Goal: Information Seeking & Learning: Learn about a topic

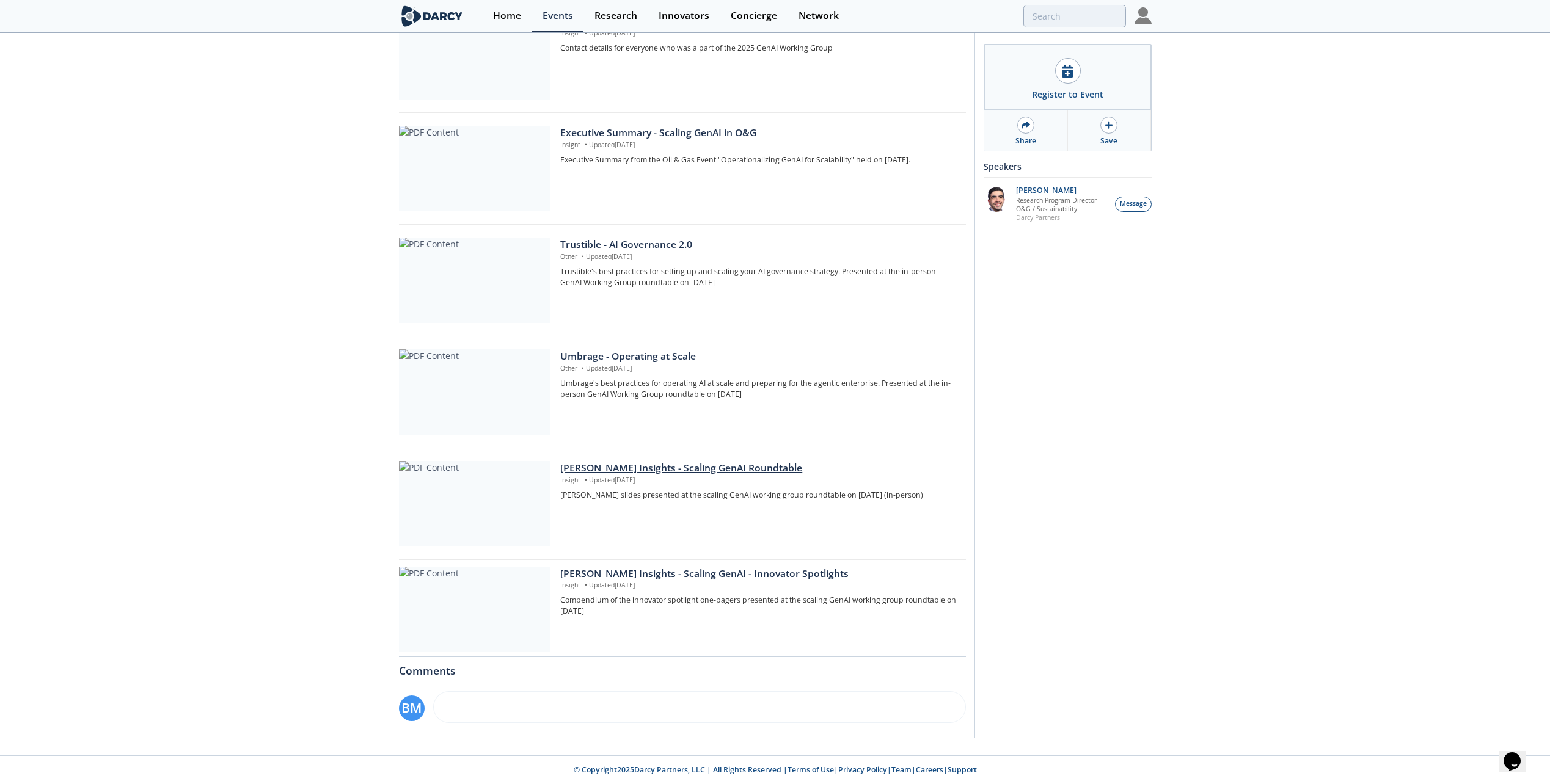
click at [708, 469] on div "[PERSON_NAME] Insights - Scaling GenAI Roundtable" at bounding box center [758, 468] width 396 height 14
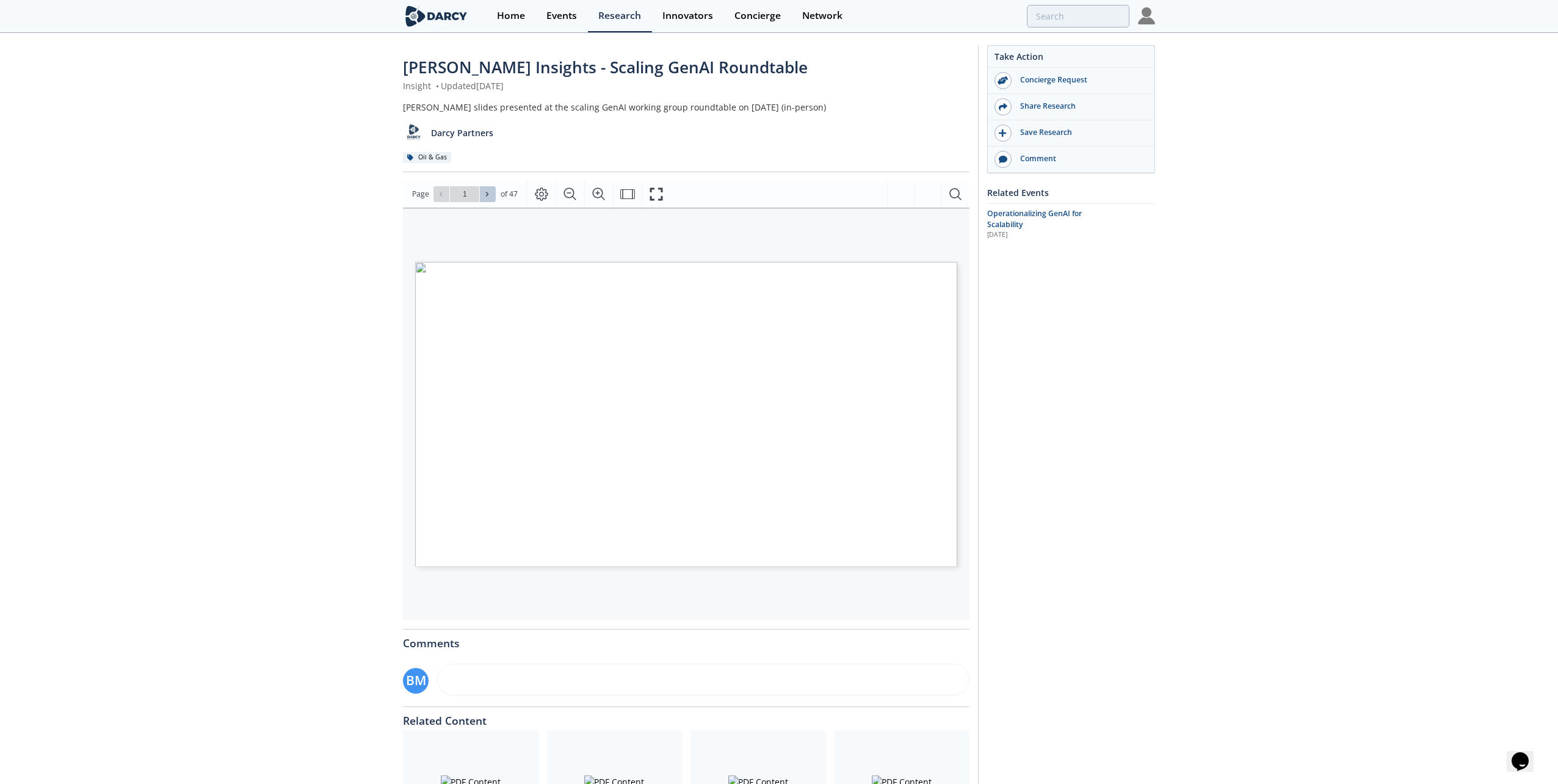
click at [488, 194] on icon at bounding box center [488, 194] width 8 height 8
type input "2"
click at [488, 194] on icon at bounding box center [488, 194] width 8 height 8
type input "3"
click at [488, 194] on icon at bounding box center [488, 194] width 8 height 8
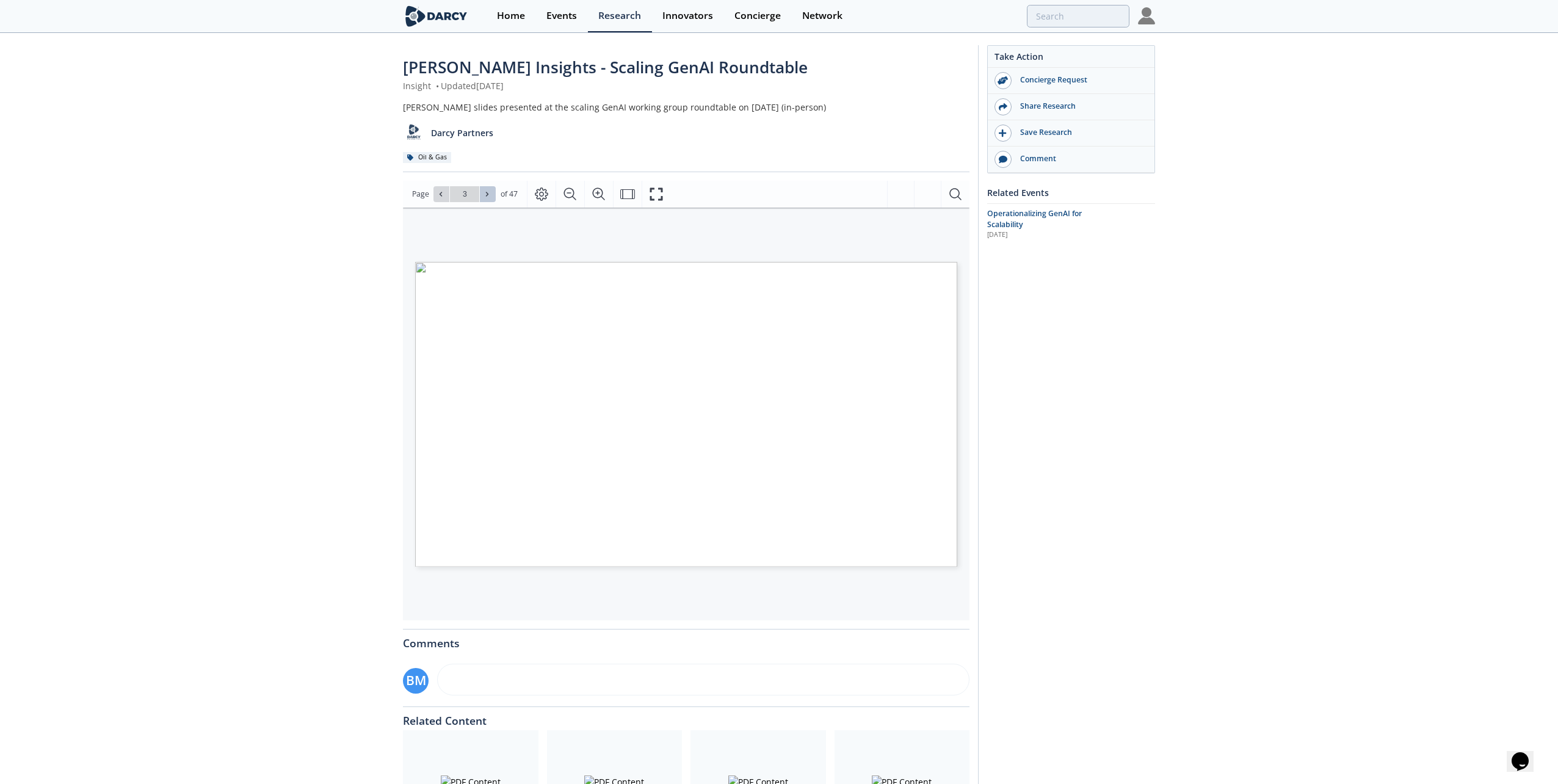
type input "4"
click at [488, 194] on icon at bounding box center [488, 194] width 8 height 8
type input "5"
click at [488, 194] on icon at bounding box center [488, 194] width 8 height 8
type input "6"
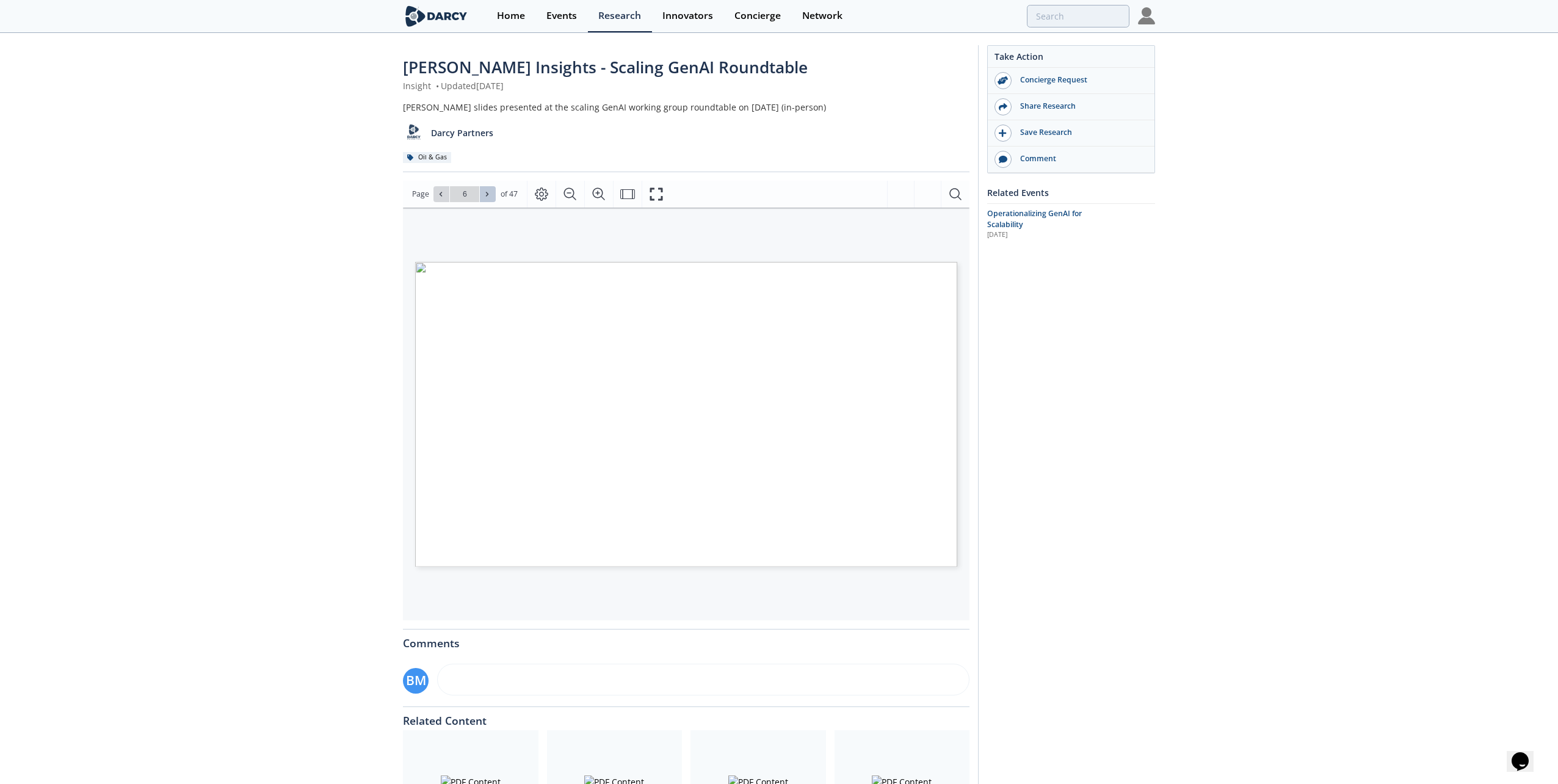
click at [488, 194] on icon at bounding box center [488, 194] width 8 height 8
type input "7"
click at [488, 194] on icon at bounding box center [488, 194] width 8 height 8
type input "8"
click at [438, 194] on icon at bounding box center [441, 194] width 8 height 8
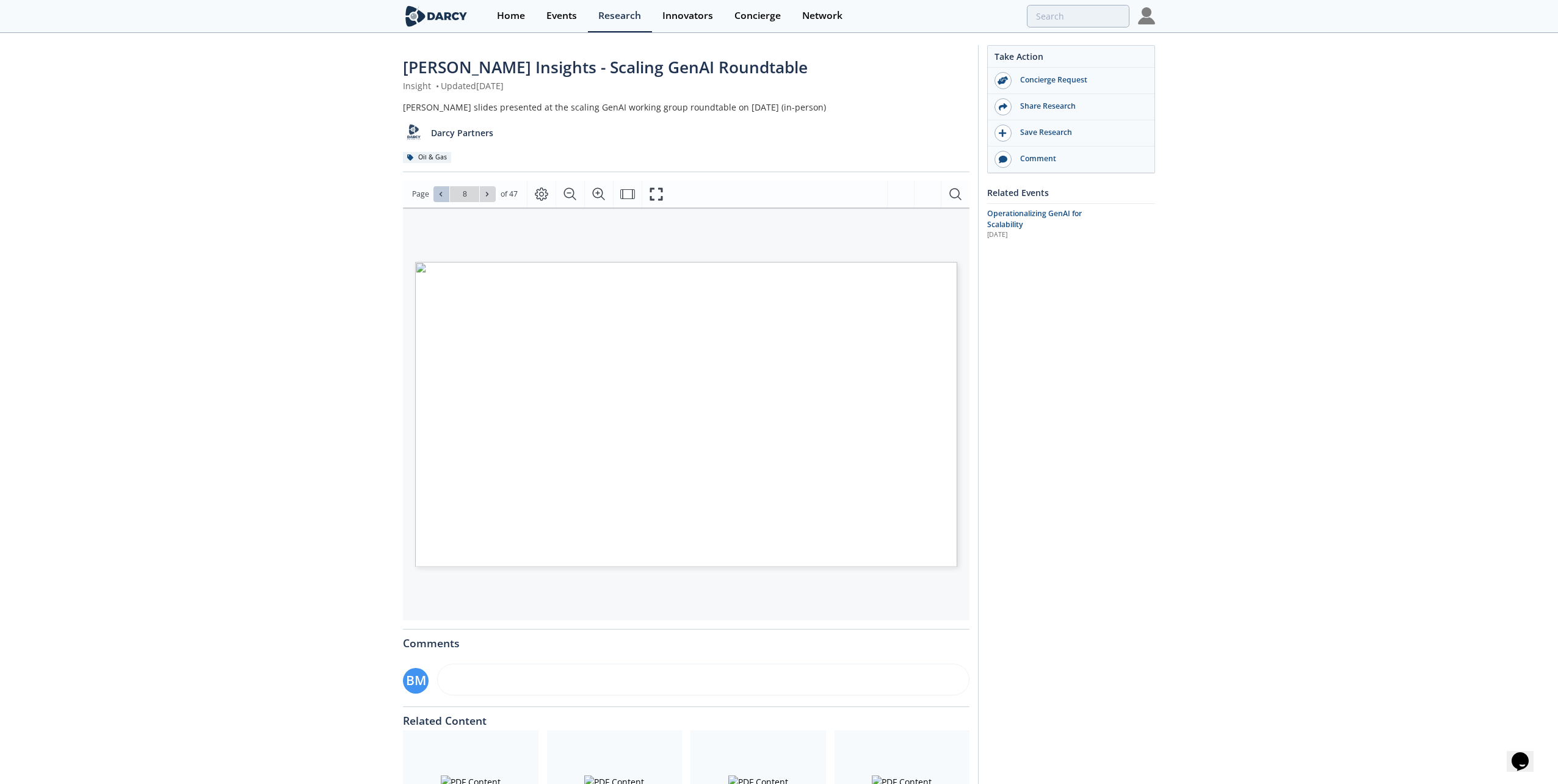
type input "7"
click at [654, 192] on icon "Fullscreen" at bounding box center [656, 194] width 14 height 14
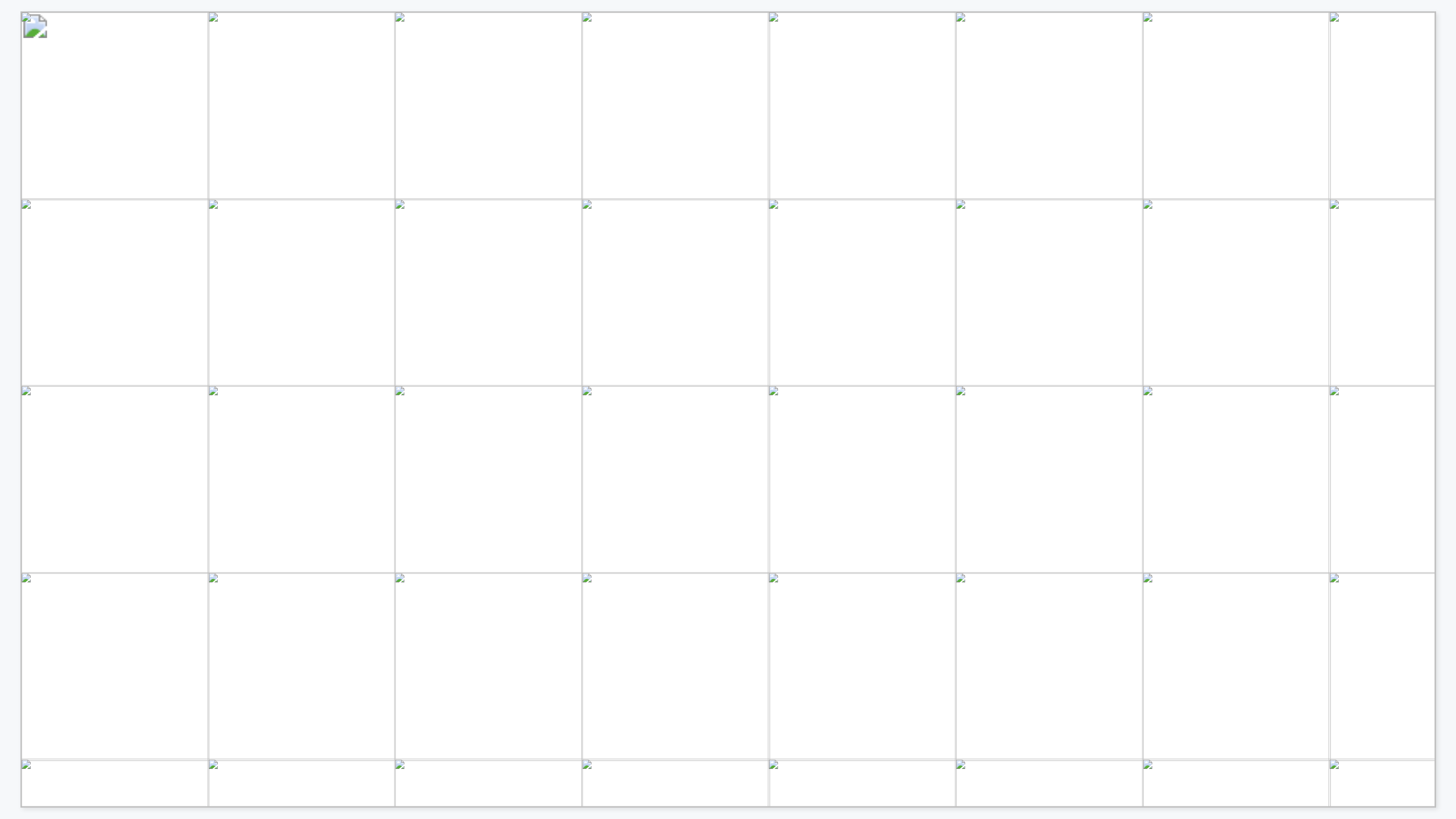
click at [1443, 252] on div "BREADTH OF PARTICIPATION FOR COLLABORATION AND KNOWLEDGE SHARING GENAI IN O&G W…" at bounding box center [734, 409] width 1427 height 796
click at [1443, 252] on div "[PERSON_NAME] TEAM PRESENT [DATE] [PERSON_NAME] Account Director, Oil & Gas [PE…" at bounding box center [734, 409] width 1427 height 796
click at [1443, 252] on div "SCHEDULE GenAI Roadmaps, Challenges, & Opportunities Benchmarking deep dive int…" at bounding box center [734, 409] width 1427 height 796
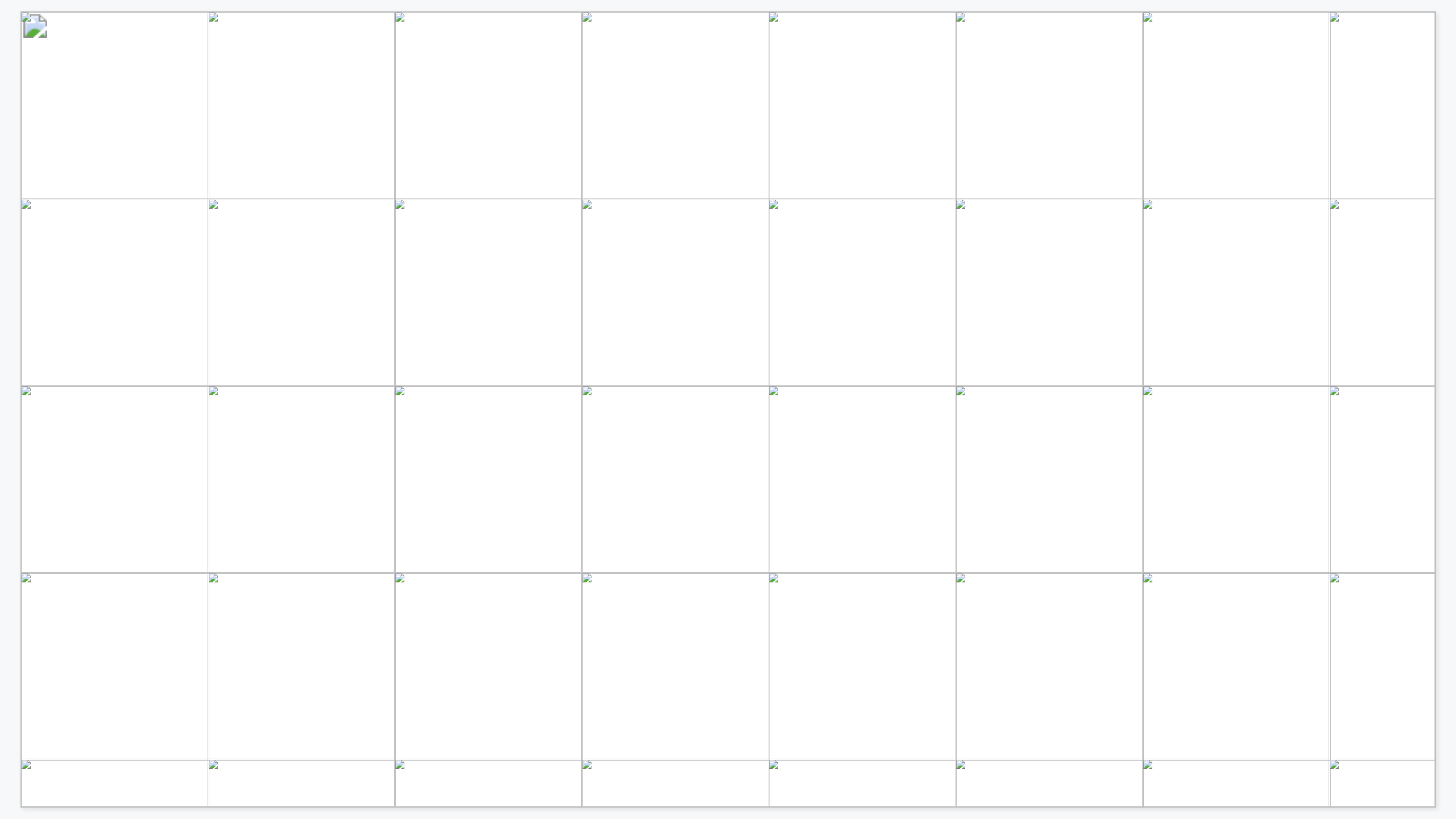
click at [1443, 252] on div "[DATE] Objectives • Understand how GenAI has successfully scaled and what cause…" at bounding box center [734, 409] width 1427 height 796
click at [1443, 252] on div "GENERATIVE AI WORKING GROUP AGENDA – [DATE] IN-PERSON ROUNDTABLE THEME TITLE TI…" at bounding box center [734, 409] width 1427 height 796
click at [1443, 252] on div "[PERSON_NAME] ROUNDTABLE WILL PRODUCE ACTIONABLE INSIGHTS PARTICIPANTS RECEIVE …" at bounding box center [734, 409] width 1427 height 796
click at [1443, 252] on div "• AI Assistants - Building BU-specific AI helpers using RAG, centralized data, …" at bounding box center [734, 409] width 1427 height 796
click at [1443, 252] on div "17 Operator Responses Participating Companies SCALING GENAI IN O&G [DATE] BENCH…" at bounding box center [734, 409] width 1427 height 796
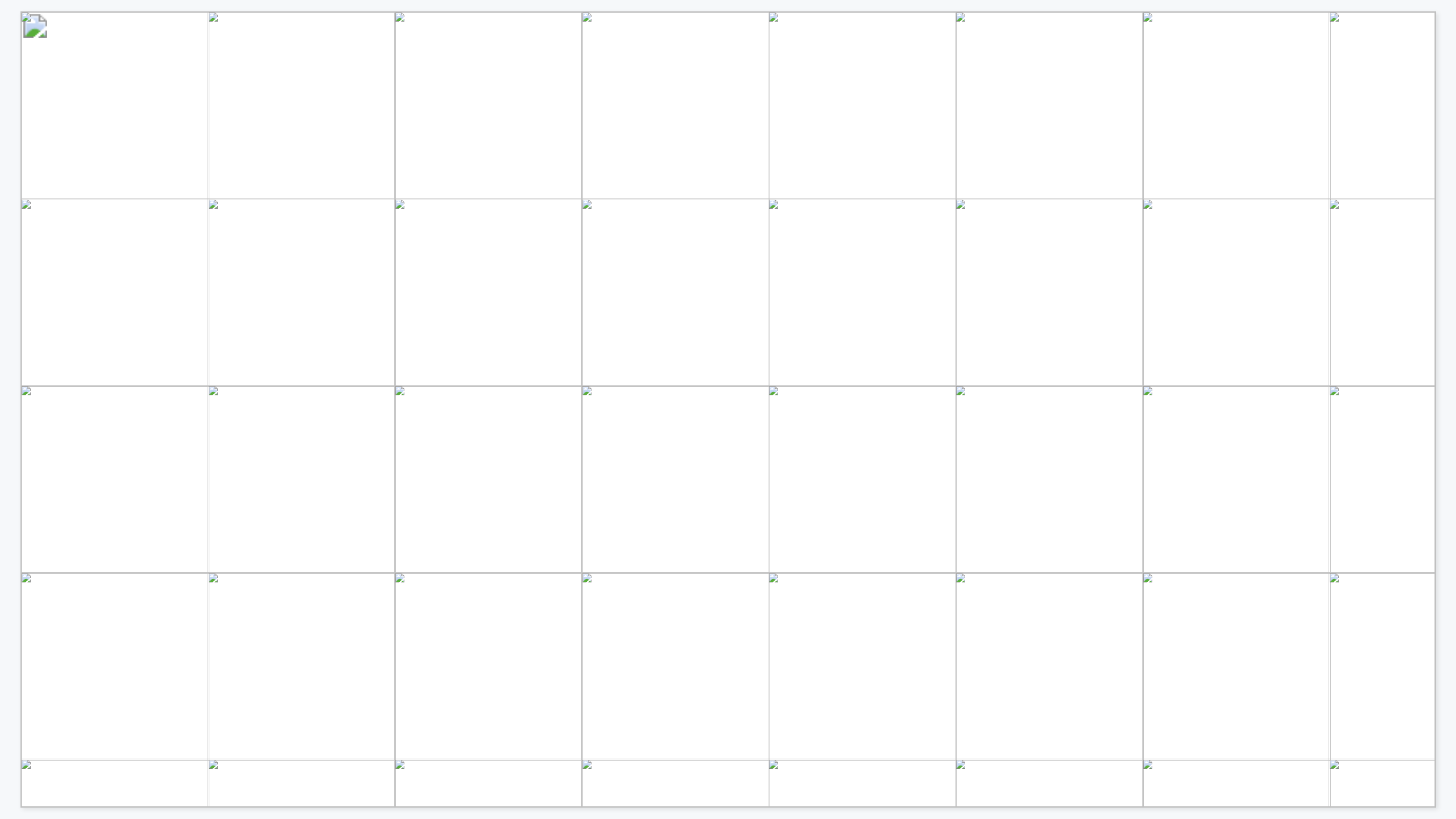
click at [1443, 252] on div "• Model selection • Customization & fine - tuning • Infrastructure • Security &…" at bounding box center [734, 409] width 1427 height 796
click at [1443, 252] on div "ENTERPRISE LLMS HAVE BECOME THE NORM Key Insights If you have an enterprise LLM…" at bounding box center [734, 409] width 1427 height 796
click at [1443, 252] on div "GenAI Activity Across O&G Functions Not exploring Exploring Piloting Implementi…" at bounding box center [734, 409] width 1427 height 796
click at [1443, 252] on div "Core Oil and Gas Cross-Cutting Services Improve well performance, automate work…" at bounding box center [734, 409] width 1427 height 796
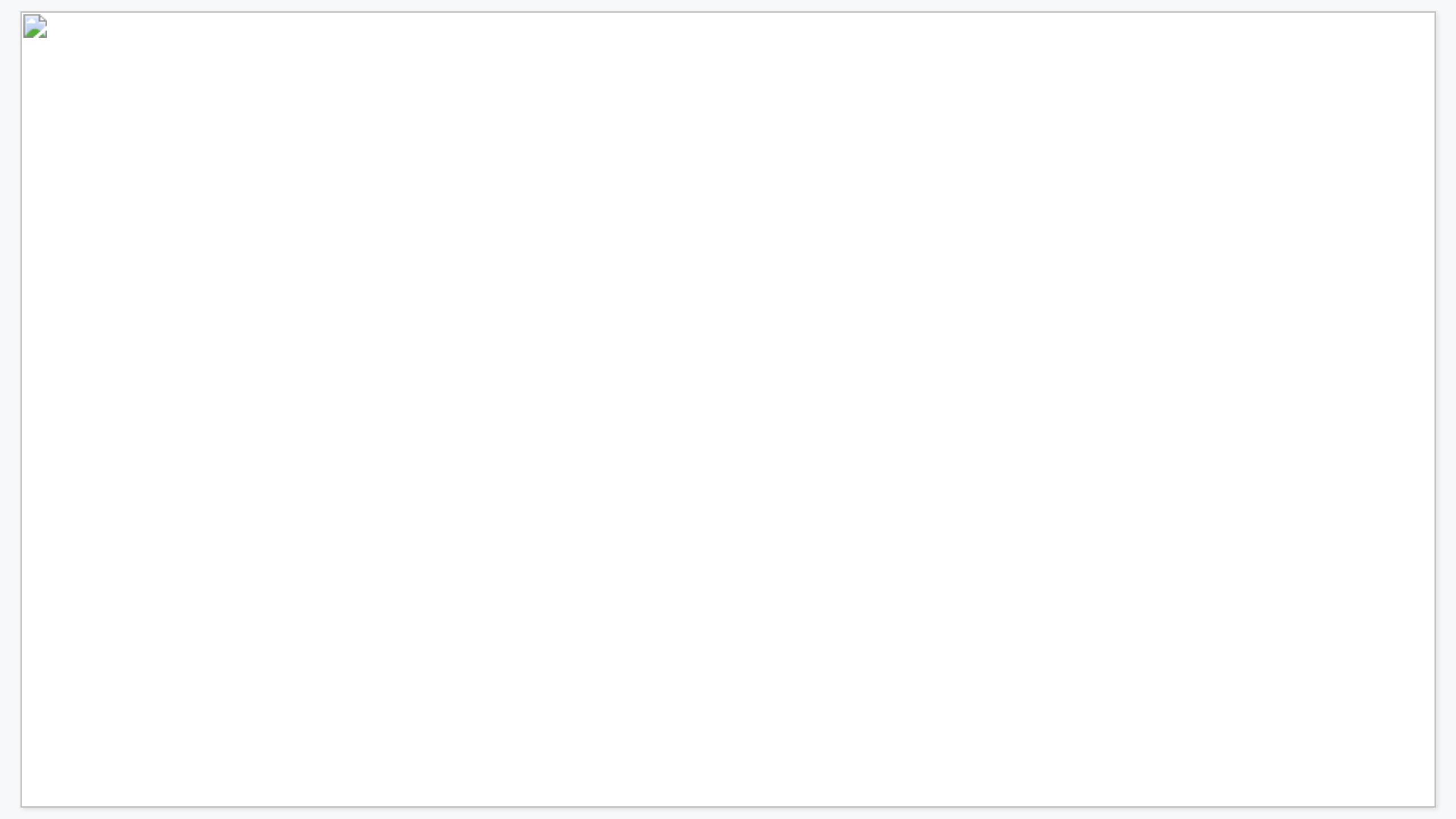
click at [1443, 252] on div "WHILE IT’S STILL EARLY, AGENTS ARE MULTIPLYING ACROSS THE ENTERPRISE • • Rememb…" at bounding box center [734, 409] width 1427 height 796
click at [1443, 252] on div "AGENTS MEAN DIFFERENT THINGS TO DIFFERENT PEOPLE Human Assistants Act like an i…" at bounding box center [734, 409] width 1427 height 796
click at [18, 392] on div "• Call APIs, use data, and manipulate systems for one-time requests “Pull last …" at bounding box center [713, 403] width 1427 height 807
click at [18, 392] on div "AGENTS MEAN DIFFERENT THINGS TO DIFFERENT PEOPLE Human Assistants Act like an i…" at bounding box center [713, 403] width 1427 height 807
click at [18, 392] on div "WHILE IT’S STILL EARLY, AGENTS ARE MULTIPLYING ACROSS THE ENTERPRISE • • Rememb…" at bounding box center [713, 403] width 1427 height 807
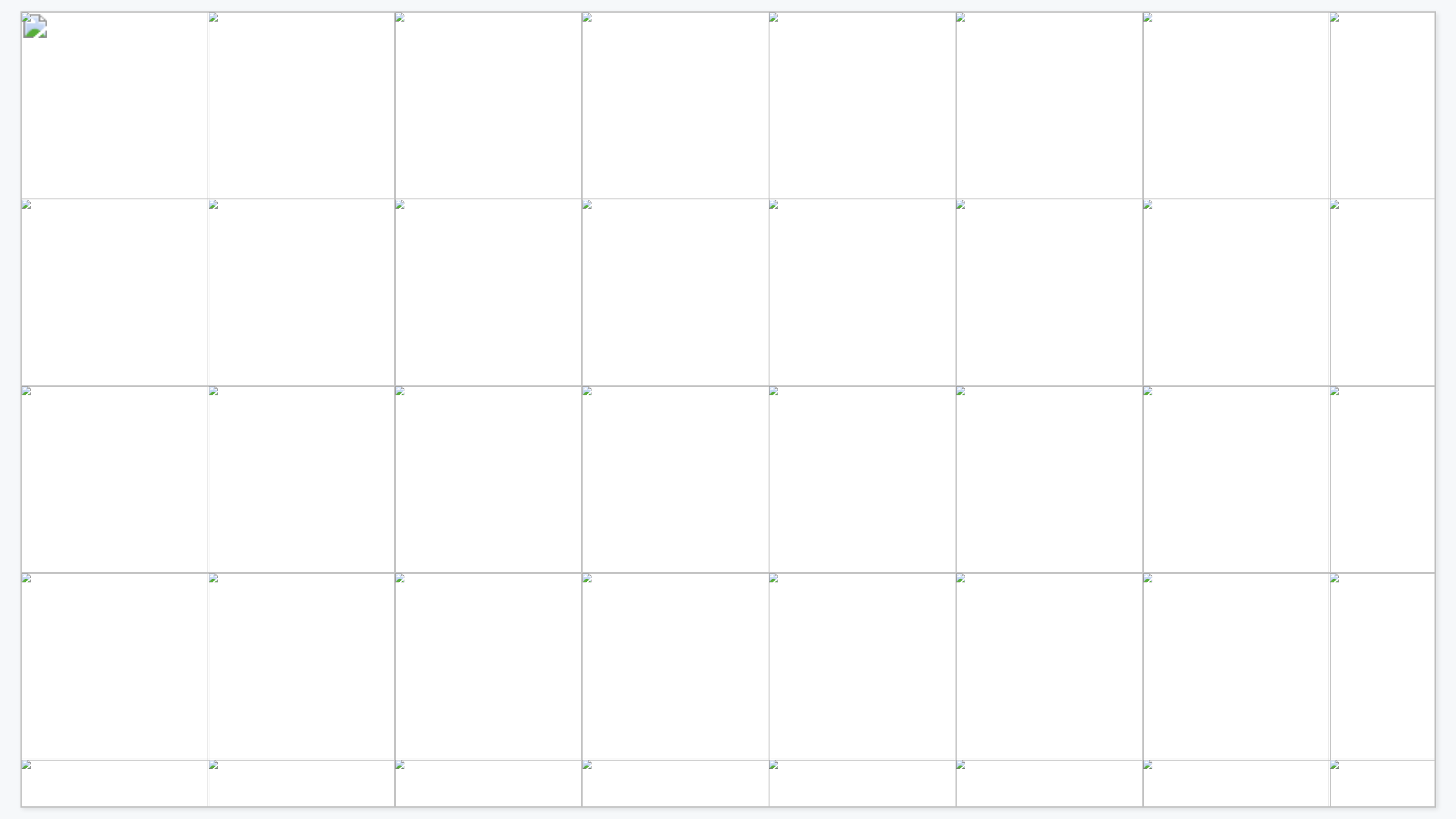
click at [1441, 424] on div "Core Oil and Gas Cross-Cutting Services Improve well performance, automate work…" at bounding box center [734, 409] width 1427 height 796
click at [1441, 424] on div "WHILE IT’S STILL EARLY, AGENTS ARE MULTIPLYING ACROSS THE ENTERPRISE • • Rememb…" at bounding box center [734, 409] width 1427 height 796
click at [1441, 424] on div "AGENTS MEAN DIFFERENT THINGS TO DIFFERENT PEOPLE Human Assistants Act like an i…" at bounding box center [734, 409] width 1427 height 796
click at [1441, 424] on div "• Call APIs, use data, and manipulate systems for one-time requests “Pull last …" at bounding box center [734, 409] width 1427 height 796
click at [8, 418] on div "MOST FIELD DOMAINS LAG IN PRODUCTION-READY AGENTS • While ~4 out of 10 are with…" at bounding box center [713, 403] width 1427 height 807
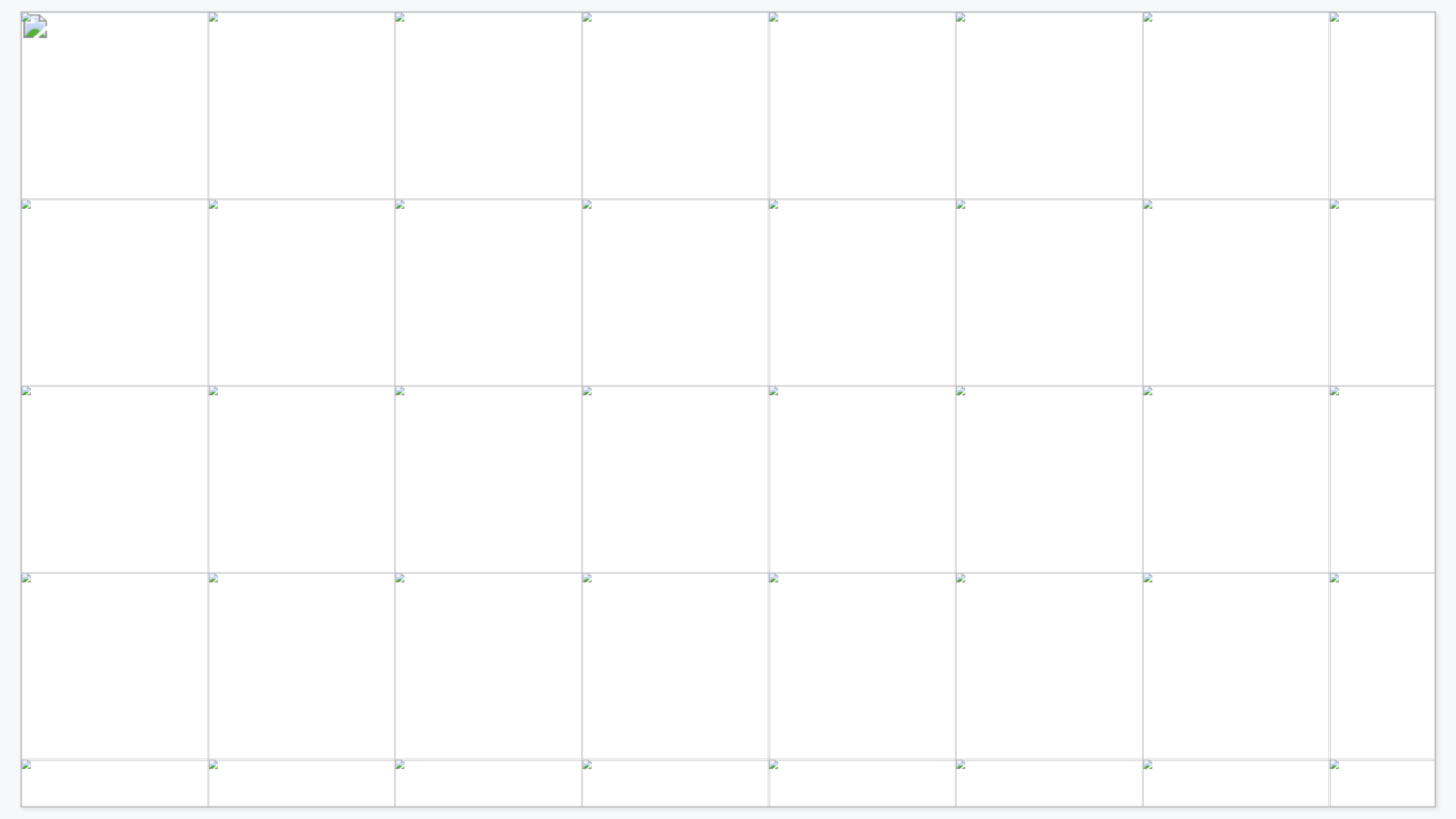
click at [1448, 260] on div "• Call APIs, use data, and manipulate systems for one-time requests “Pull last …" at bounding box center [728, 403] width 1456 height 807
click at [1448, 260] on div "MOST FIELD DOMAINS LAG IN PRODUCTION-READY AGENTS • While ~4 out of 10 are with…" at bounding box center [728, 403] width 1456 height 807
click at [1448, 260] on div "GENAI BUDGETS ARE SET TO CLIMB, AS EVEN EARLY MOVERS PLAN TO SPEND MORE • 76% o…" at bounding box center [728, 403] width 1456 height 807
click at [1448, 260] on div "GENAI BUDGETS CONTINUE TO CLIMB, DESPITE GROWTH COOLING • GenAI momentum will n…" at bounding box center [728, 403] width 1456 height 807
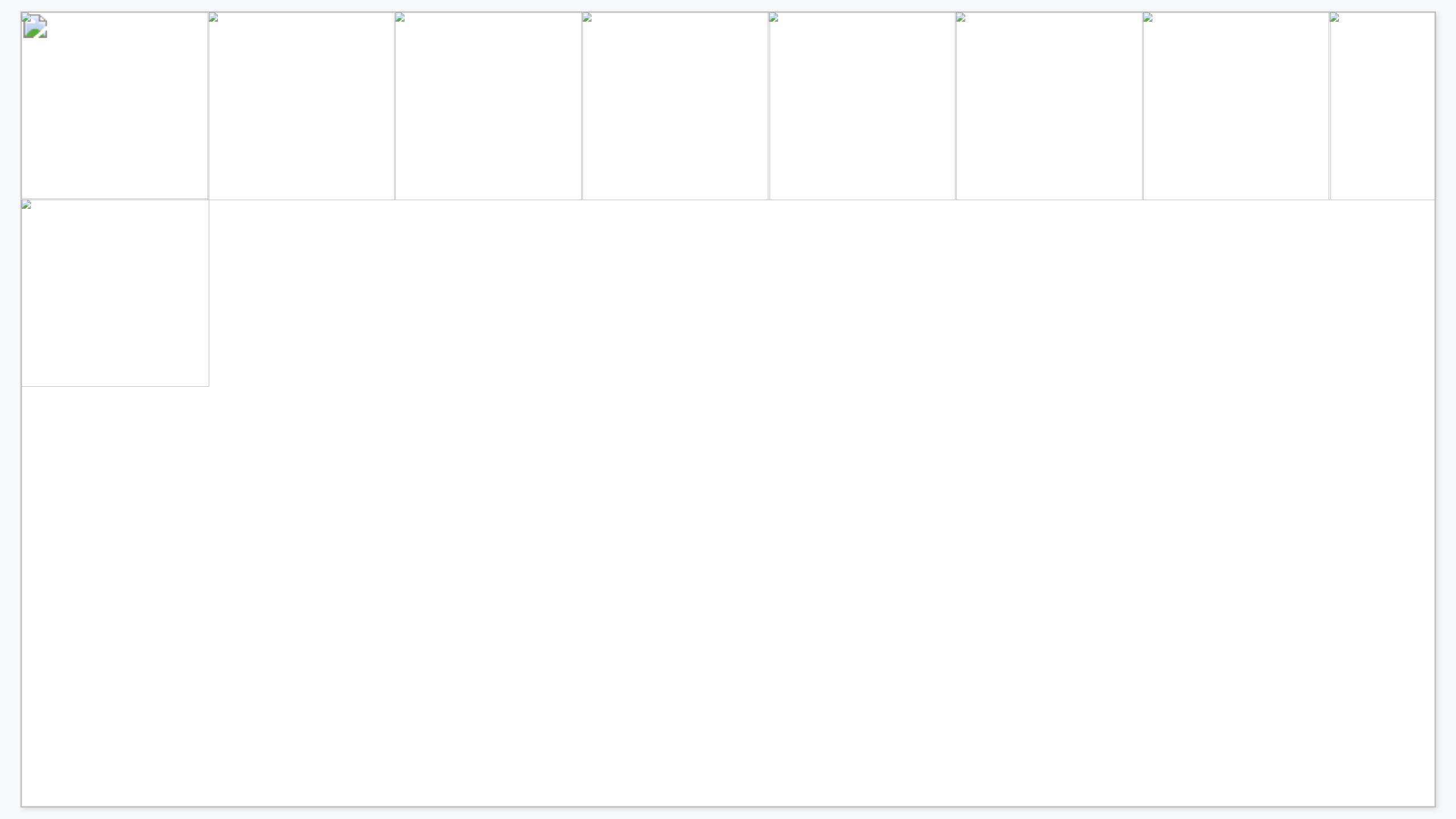
click at [1448, 260] on div "ADOPTION NOT ALGORITHM PERFORMANCE DRIVES OUTCOMES • • “Influencers” and champi…" at bounding box center [728, 403] width 1456 height 807
click at [1448, 260] on div "2025 IS THE YEAR OF UPSKILLING & GENAI INTEGRATION • • With training and team i…" at bounding box center [728, 403] width 1456 height 807
click at [1448, 260] on div "DOES YOUR ORGANIZATION HAVE A DEDICATED ENTERPRISE-WIDE SPECIALIST(S) FOR GENAI…" at bounding box center [728, 403] width 1456 height 807
click at [1448, 260] on div "WHICH EXTERNAL SOLUTION PROVIDERS ARE YOU PRIMARILY WORKING WITH FOR YOUR GENAI…" at bounding box center [728, 403] width 1456 height 807
click at [1448, 260] on div "GENERATIVE AI WORKING GROUP AGENDA – [DATE] IN-PERSON ROUNDTABLE THEME TITLE TI…" at bounding box center [728, 403] width 1456 height 807
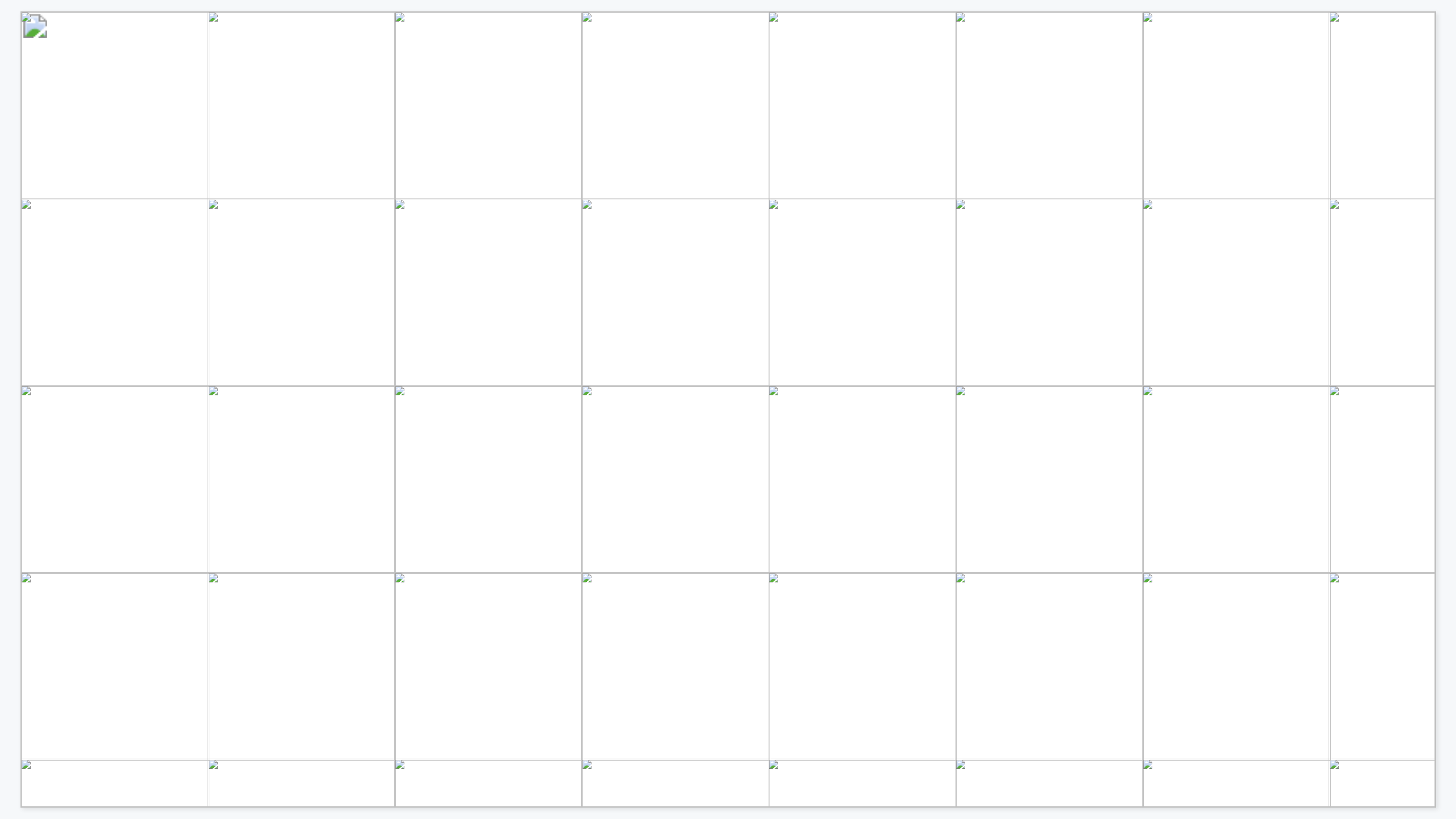
click at [1448, 260] on div "SO, WHAT DID WE HEAR IN THE FIRST HALF? Playbook Considerations, “Do More” Pitf…" at bounding box center [728, 403] width 1456 height 807
click at [1448, 260] on div "FOUR CONSIDERATIONS FOR ANY STRATEGY FOUNDATIONS FOR SCALING GENAI People e.g.,…" at bounding box center [728, 403] width 1456 height 807
click at [10, 317] on div "0% 20% 40% 60% 80% 100% GITHUB COPILOT DOMINATES WHILE OTHER CODING TOOLS ARE F…" at bounding box center [713, 403] width 1427 height 807
click at [1450, 409] on div "FOUR CONSIDERATIONS FOR ANY STRATEGY FOUNDATIONS FOR SCALING GENAI People e.g.,…" at bounding box center [728, 403] width 1456 height 807
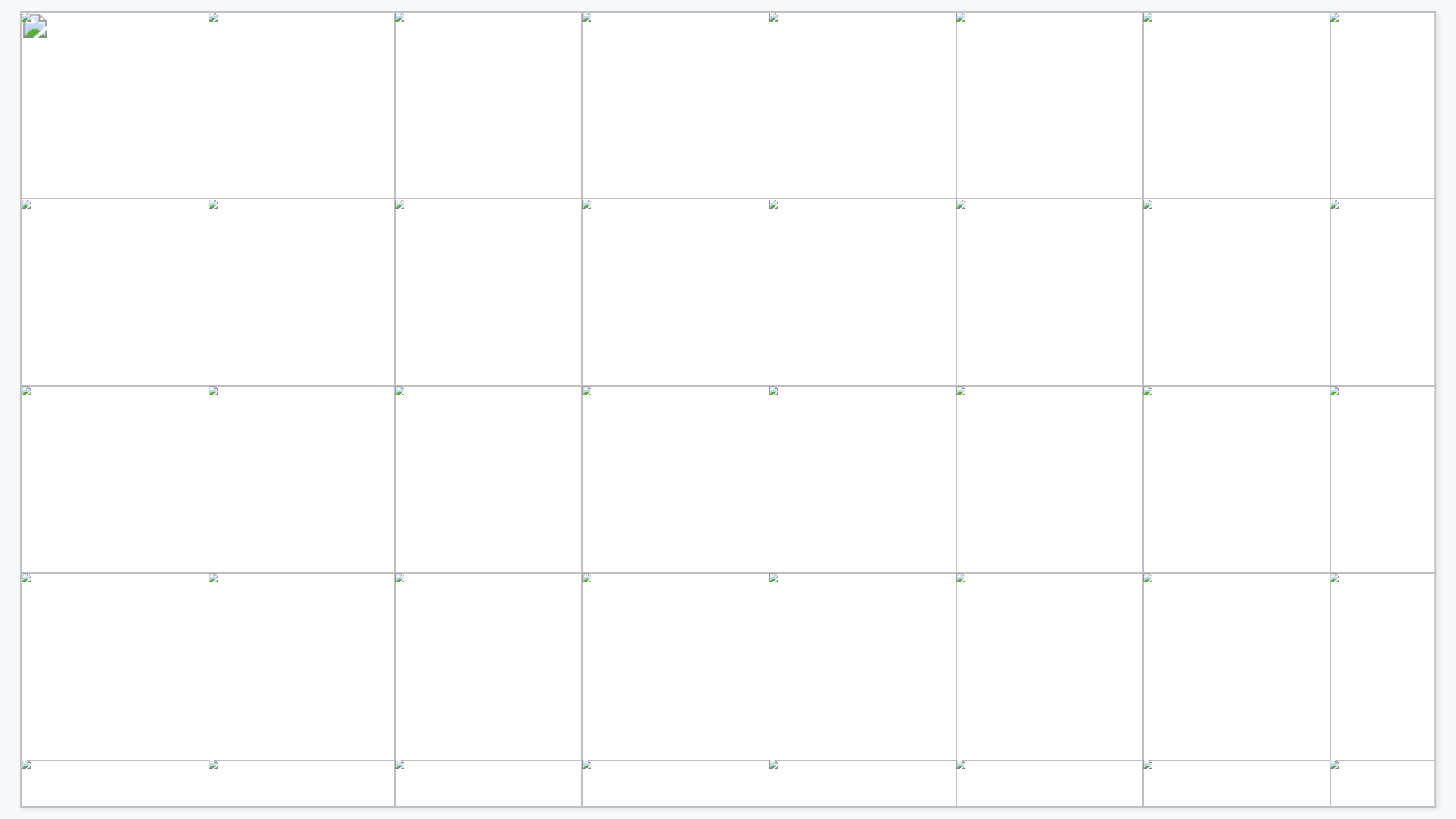
click at [1450, 253] on div "0% 20% 40% 60% 80% 100% GITHUB COPILOT DOMINATES WHILE OTHER CODING TOOLS ARE F…" at bounding box center [728, 403] width 1456 height 807
click at [15, 382] on div "EVALS ARE A POTENTIAL GAP FOR NEXT-LEVEL MODEL PERFORMANCE • With 71% relying o…" at bounding box center [713, 403] width 1427 height 807
click at [15, 382] on div "0% 20% 40% 60% 80% 100% GITHUB COPILOT DOMINATES WHILE OTHER CODING TOOLS ARE F…" at bounding box center [713, 403] width 1427 height 807
click at [1445, 288] on div "FOUR CONSIDERATIONS FOR ANY STRATEGY FOUNDATIONS FOR SCALING GENAI People e.g.,…" at bounding box center [734, 409] width 1427 height 796
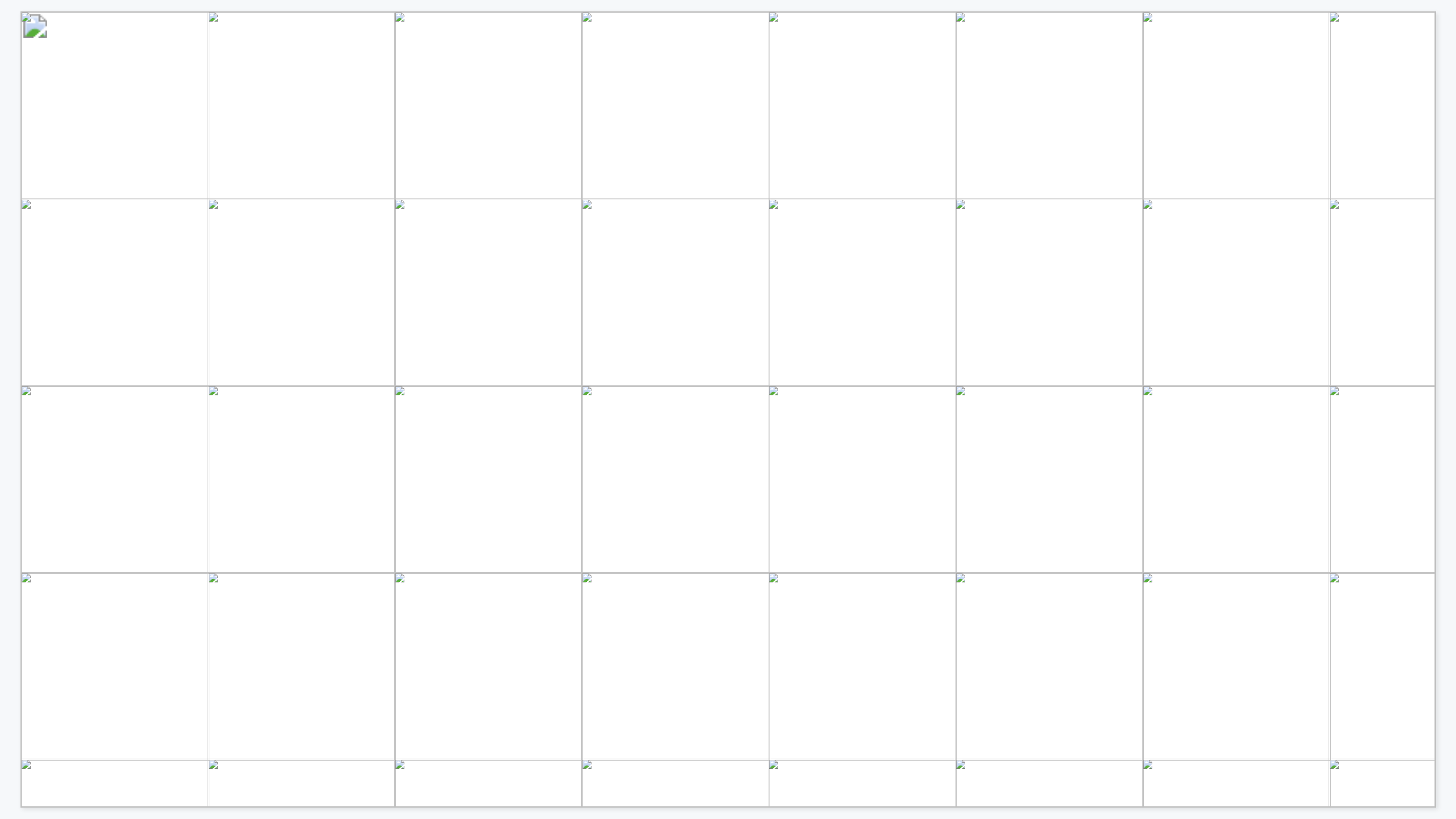
click at [1445, 288] on div "0% 20% 40% 60% 80% 100% GITHUB COPILOT DOMINATES WHILE OTHER CODING TOOLS ARE F…" at bounding box center [734, 409] width 1427 height 796
click at [1445, 288] on div "EVALS ARE A POTENTIAL GAP FOR NEXT-LEVEL MODEL PERFORMANCE • With 71% relying o…" at bounding box center [734, 409] width 1427 height 796
click at [1445, 288] on div "• Compute spend is not critical yet, but is too visible to ignore – this will l…" at bounding box center [734, 409] width 1427 height 796
click at [1445, 288] on div "MOST TEAMS ARE ALREADY BRACING FOR AGENTIC CHAOS • • But is this something that…" at bounding box center [734, 409] width 1427 height 796
click at [18, 259] on div "THE IMPERATIVE FOR RESPONSIBLE AI LEADERS UNDERSTAND THERE MAY BE SIGNIFICANT R…" at bounding box center [713, 403] width 1427 height 807
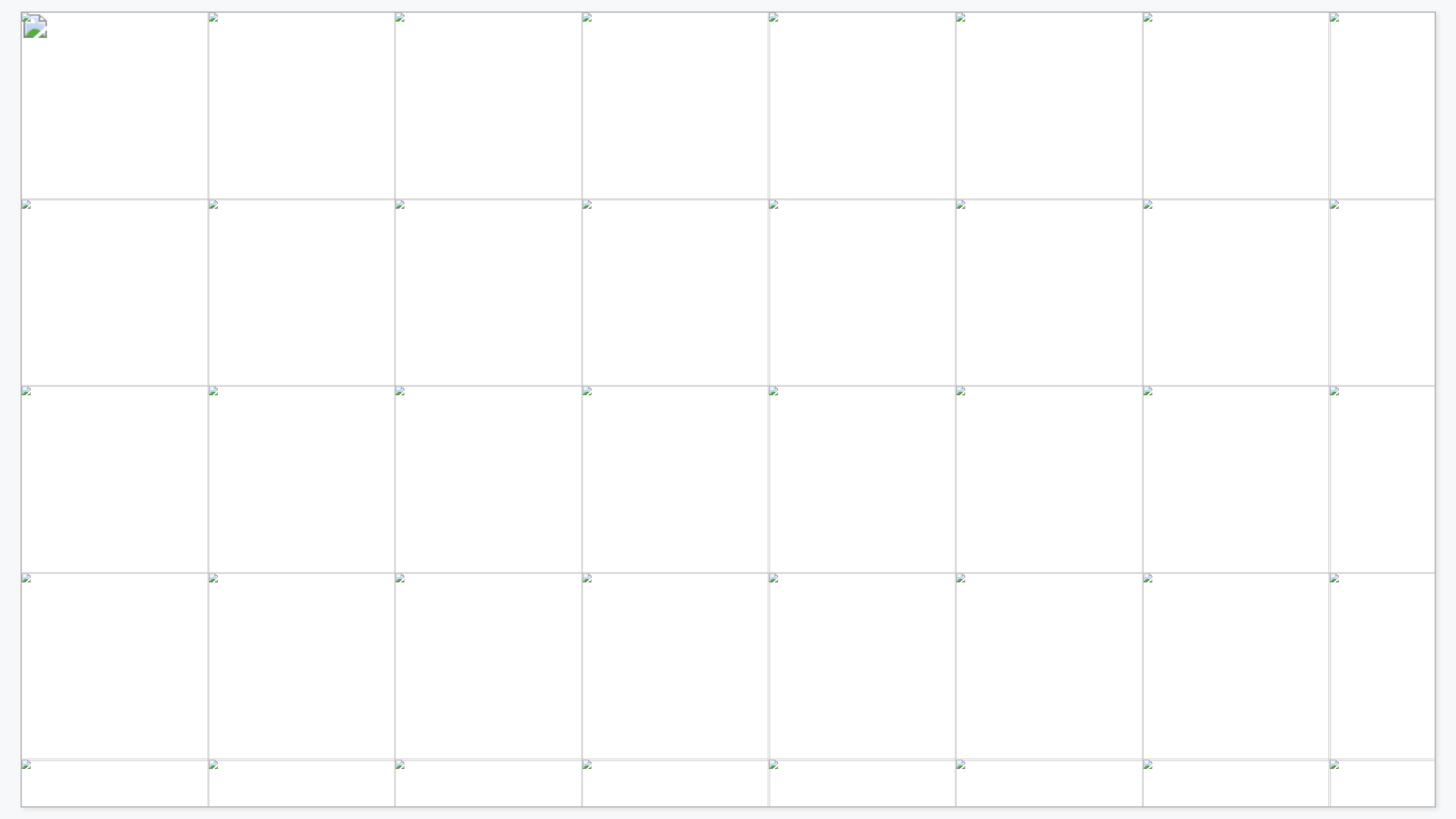
click at [18, 259] on div "MOST TEAMS ARE ALREADY BRACING FOR AGENTIC CHAOS • • But is this something that…" at bounding box center [713, 403] width 1427 height 807
click at [1444, 370] on div "• Compute spend is not critical yet, but is too visible to ignore – this will l…" at bounding box center [734, 409] width 1427 height 796
click at [1444, 370] on div "MOST TEAMS ARE ALREADY BRACING FOR AGENTIC CHAOS • • But is this something that…" at bounding box center [734, 409] width 1427 height 796
click at [11, 385] on div "THE IMPERATIVE FOR RESPONSIBLE AI LEADERS UNDERSTAND THERE MAY BE SIGNIFICANT R…" at bounding box center [713, 403] width 1427 height 807
click at [1444, 383] on div "MOST TEAMS ARE ALREADY BRACING FOR AGENTIC CHAOS • • But is this something that…" at bounding box center [734, 409] width 1427 height 796
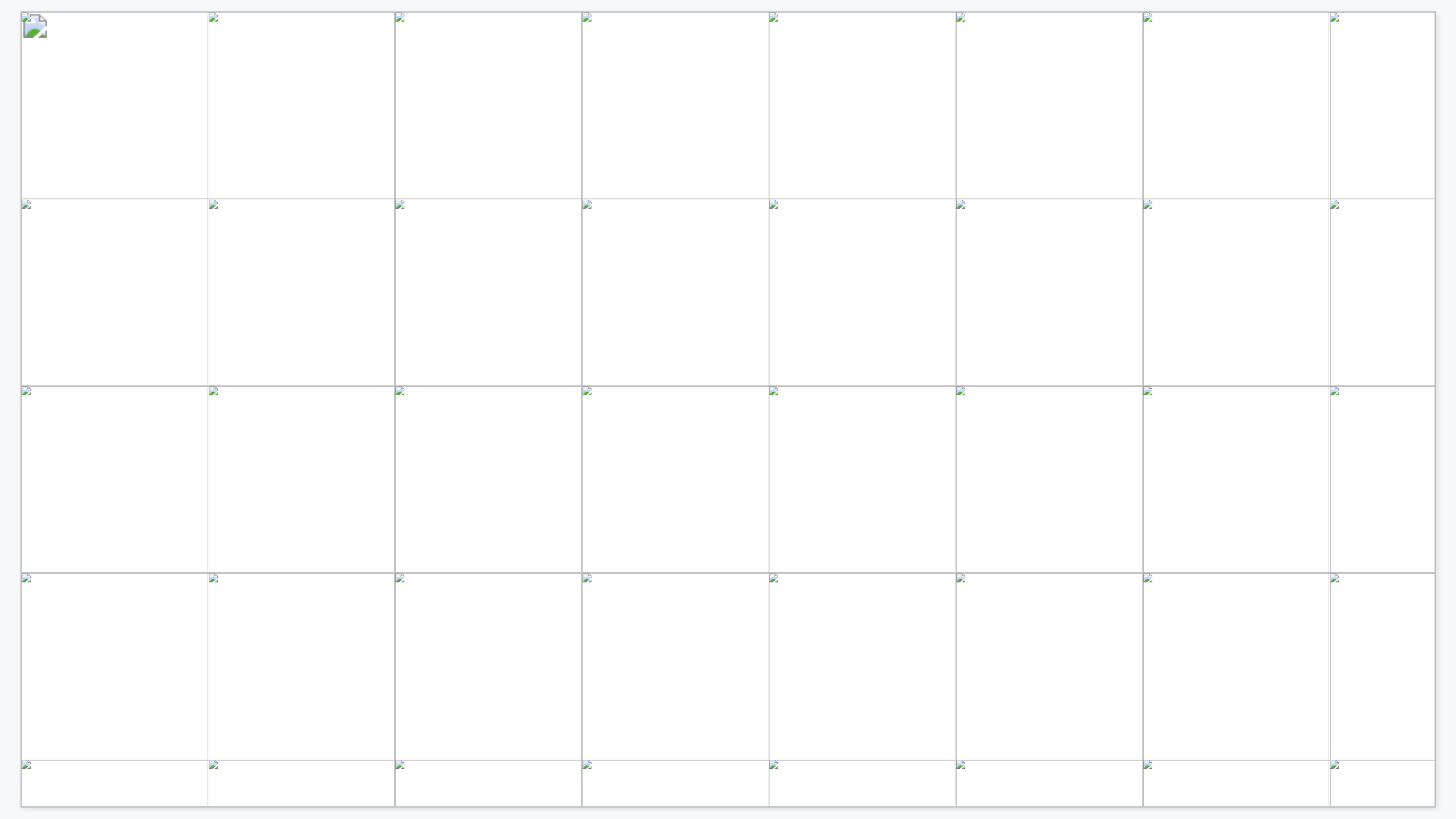
click at [1440, 325] on div "THE IMPERATIVE FOR RESPONSIBLE AI LEADERS UNDERSTAND THERE MAY BE SIGNIFICANT R…" at bounding box center [734, 409] width 1427 height 796
click at [1446, 386] on div "RESPONSIBLE AI ACCOUNTABILITY IS EMERGING, BUT FRAGMENTED • More than half indi…" at bounding box center [734, 409] width 1427 height 796
click at [1443, 413] on div "Harm to a System ➢ Interconnected Systems: Cascading failures in energy grids o…" at bounding box center [734, 409] width 1427 height 796
click at [1444, 389] on div "FRAMEWORK FOR RESPONSIBLE AI • Released in [DATE], NIST has developed a volunta…" at bounding box center [734, 409] width 1427 height 796
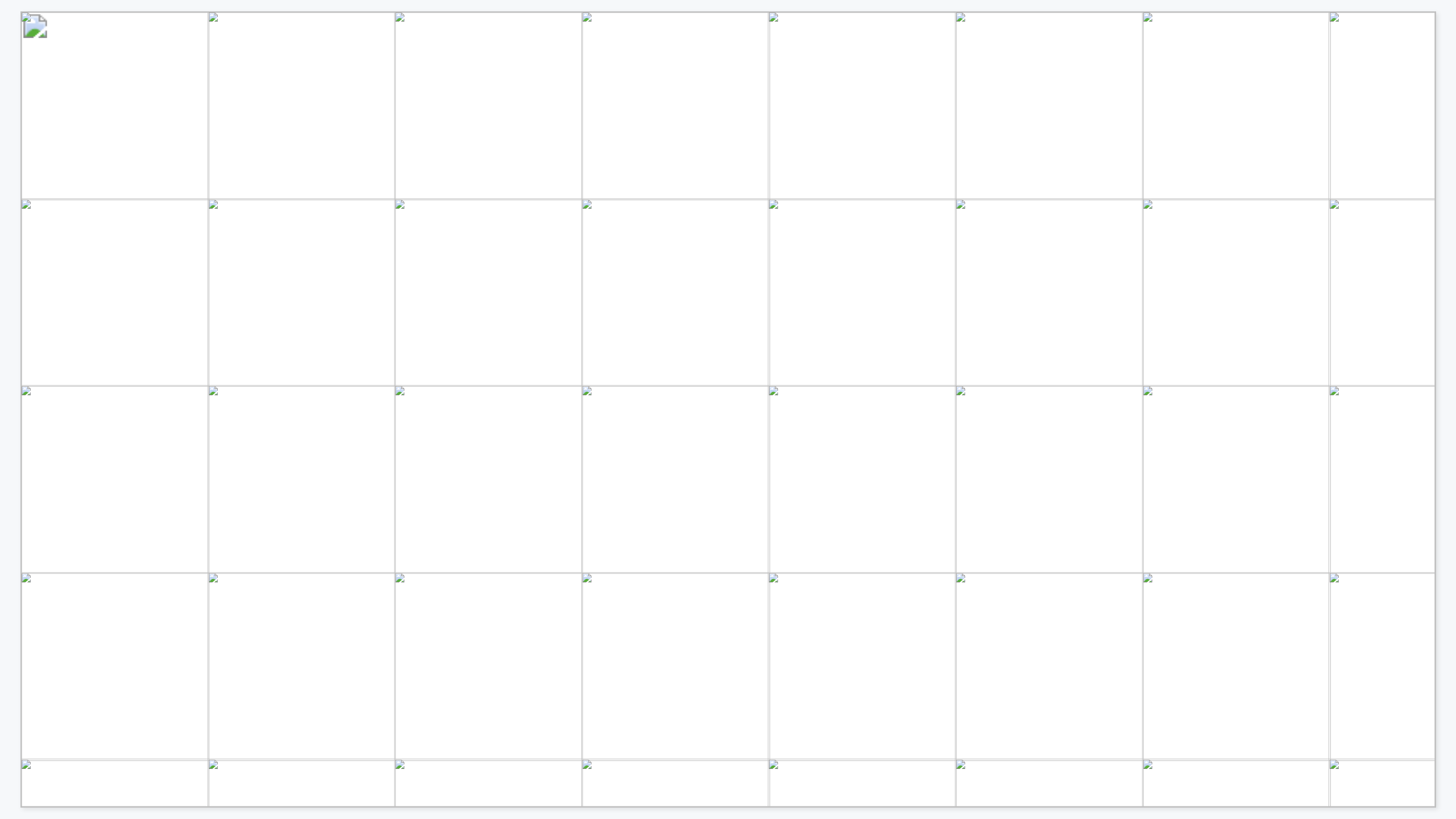
click at [1446, 445] on div "MOST HELPFUL RAI STRATEGIES COME FROM IN-HOUSE CURRENTLY • • While human - in -…" at bounding box center [734, 409] width 1427 height 796
click at [1445, 419] on div "OVERVIEW EXAMPLE AI POLICIES AND FRAMEWORKS AROUND THE WORLD Feature NIST AI RM…" at bounding box center [734, 409] width 1427 height 796
click at [1445, 459] on div "INNOVATOR COMPARISON RESPONSIBLE AI FOR GOVERNANCE, SECURITY, AND ETHICS Clicka…" at bounding box center [734, 409] width 1427 height 796
click at [1444, 8] on div "INNOVATOR COMPARISON RESPONSIBLE AI FOR GOVERNANCE, SECURITY, AND ETHICS Clicka…" at bounding box center [728, 403] width 1456 height 807
